Goal: Information Seeking & Learning: Learn about a topic

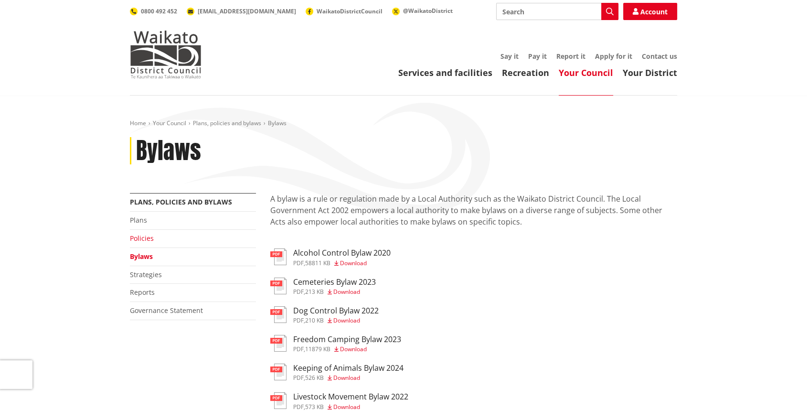
click at [145, 237] on link "Policies" at bounding box center [142, 237] width 24 height 9
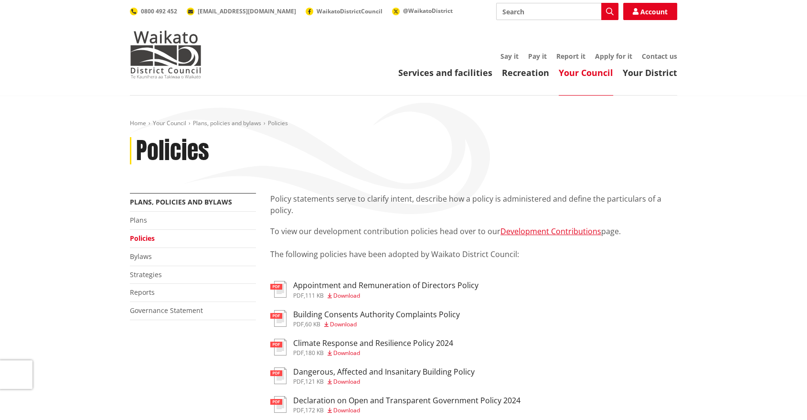
click at [586, 72] on link "Your Council" at bounding box center [586, 72] width 54 height 11
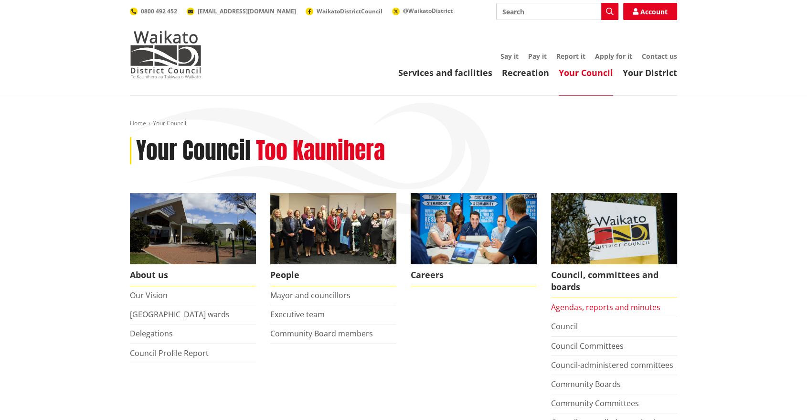
click at [594, 304] on link "Agendas, reports and minutes" at bounding box center [605, 307] width 109 height 11
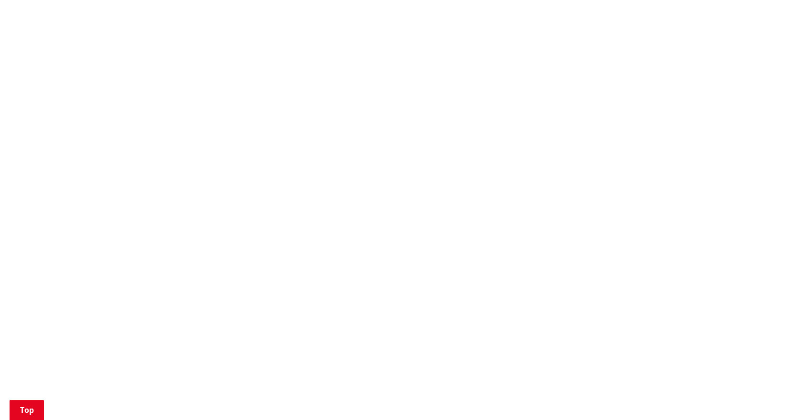
scroll to position [795, 0]
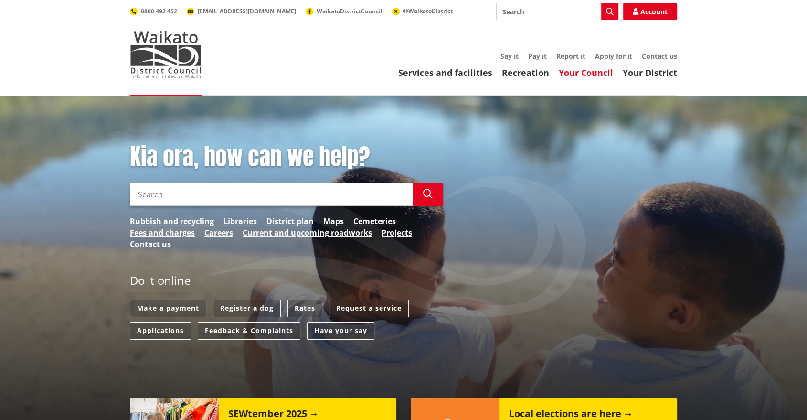
click at [581, 67] on link "Your Council" at bounding box center [586, 72] width 54 height 11
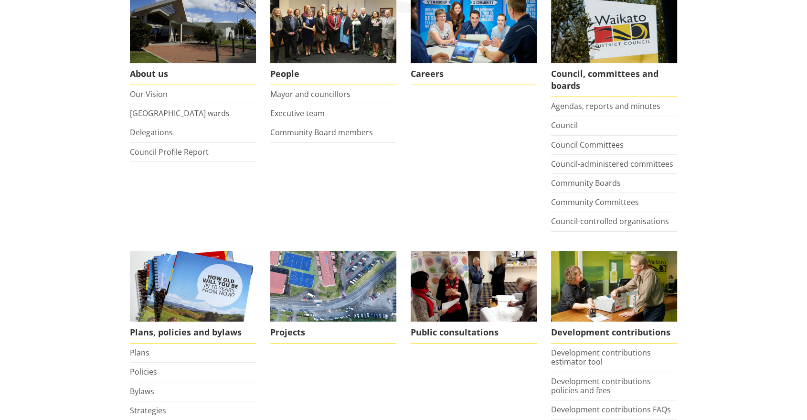
scroll to position [265, 0]
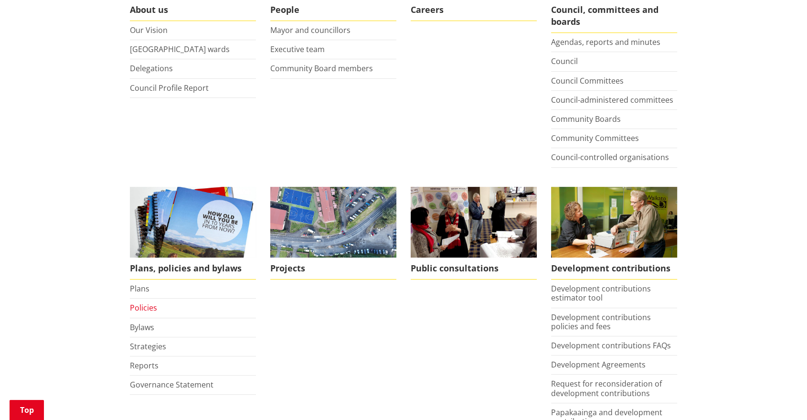
click at [144, 307] on link "Policies" at bounding box center [143, 307] width 27 height 11
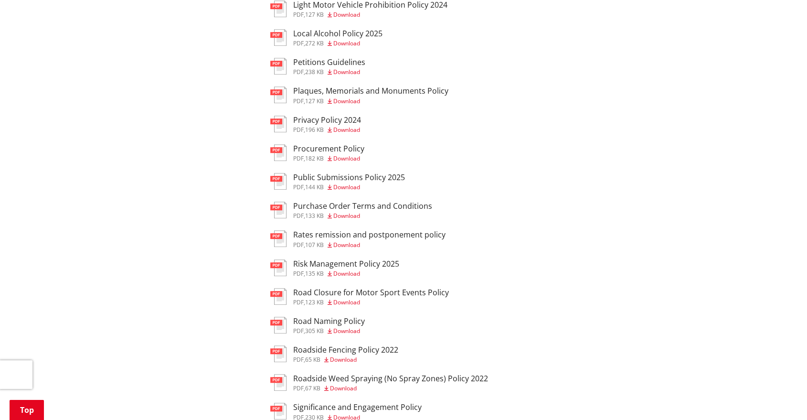
scroll to position [689, 0]
